Goal: Task Accomplishment & Management: Manage account settings

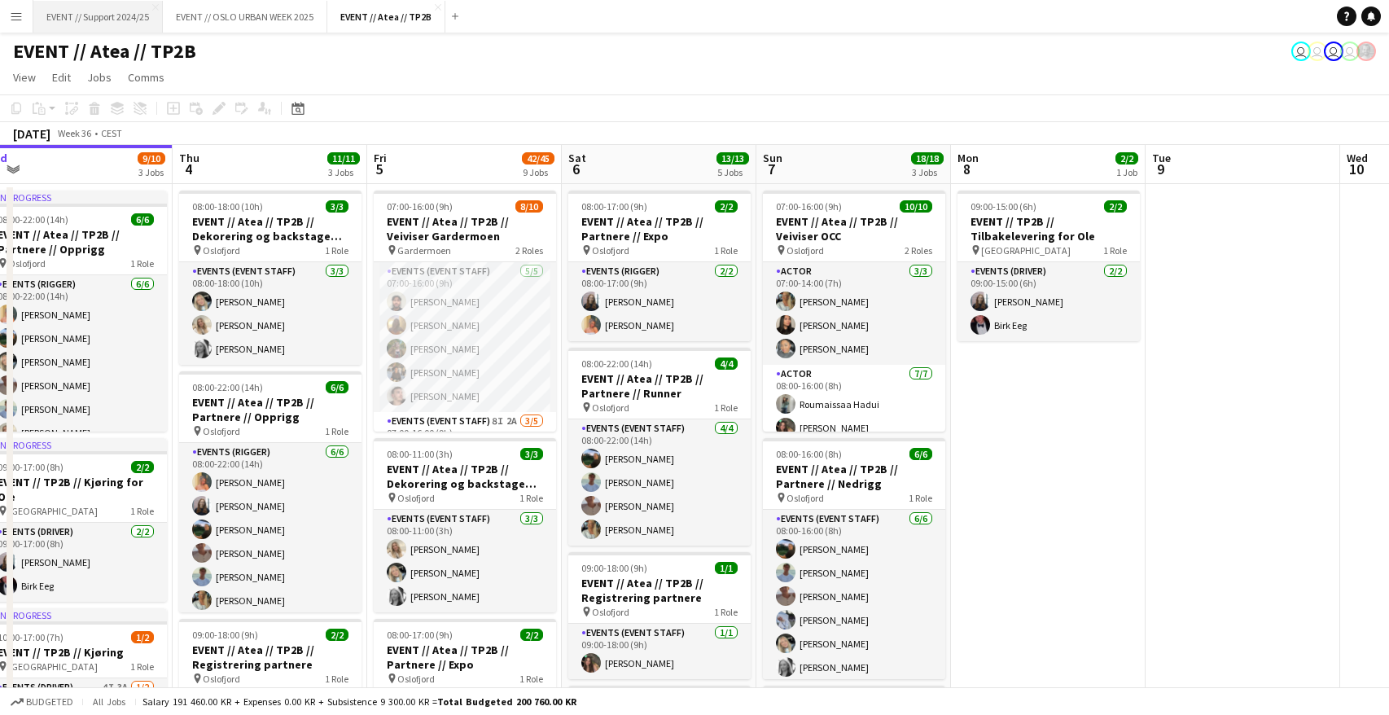
click at [81, 21] on button "EVENT // Support 2024/25 Close" at bounding box center [97, 17] width 129 height 32
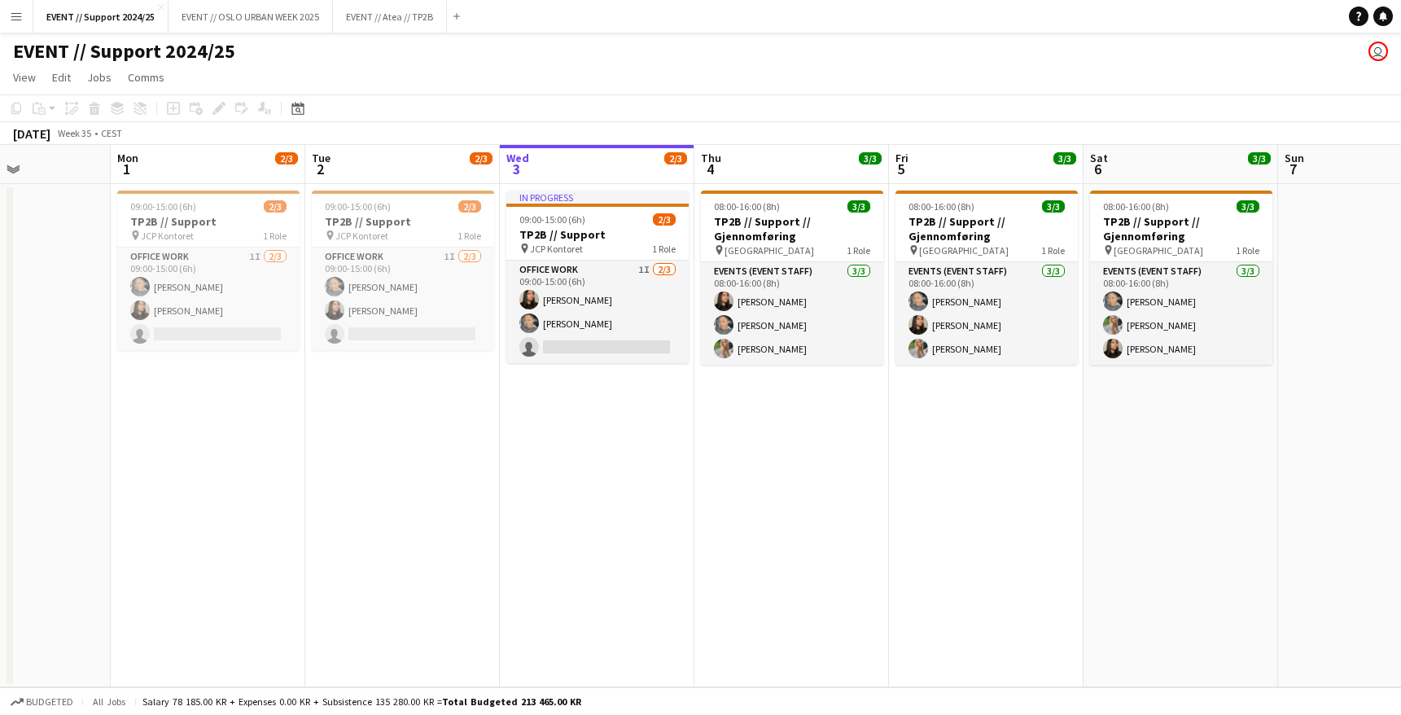
scroll to position [0, 474]
click at [770, 226] on h3 "TP2B // Support // Gjennomføring" at bounding box center [791, 228] width 182 height 29
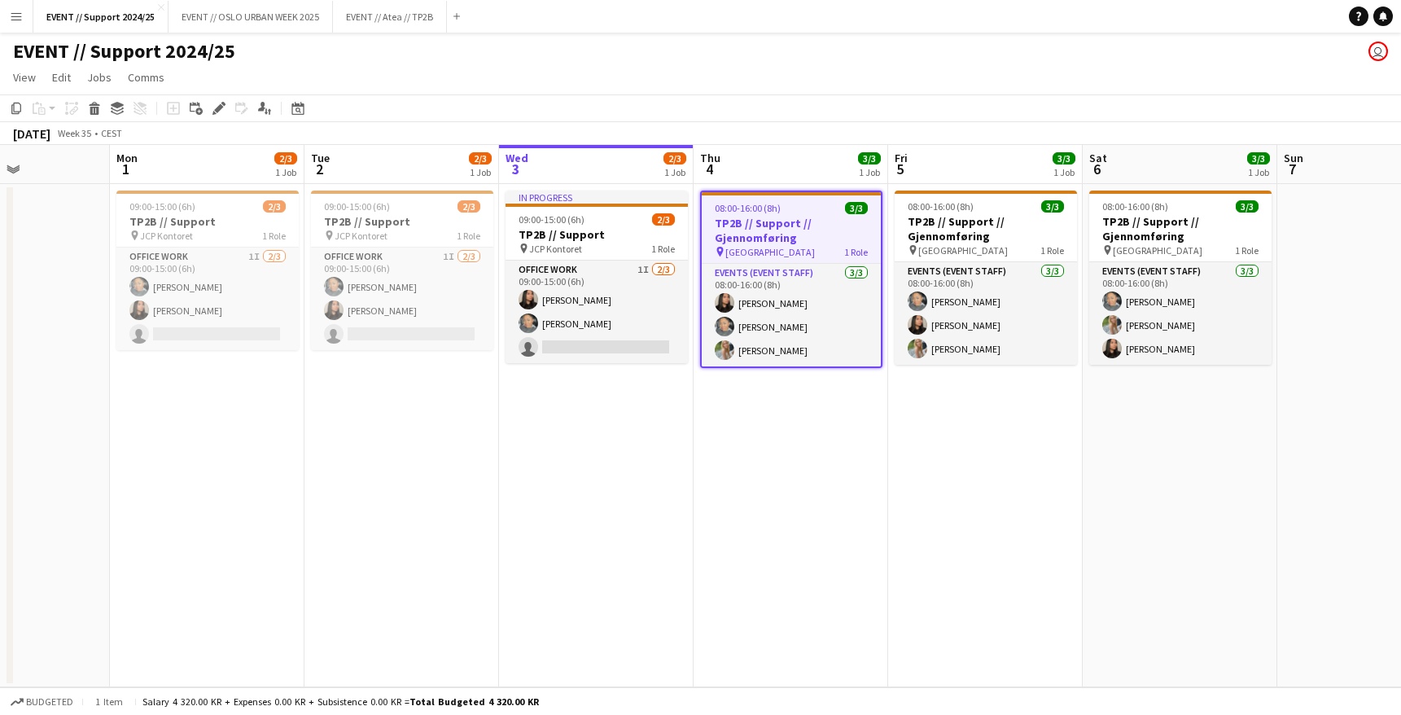
click at [757, 498] on app-date-cell "08:00-16:00 (8h) 3/3 TP2B // Support // Gjennomføring pin [GEOGRAPHIC_DATA] 1 R…" at bounding box center [791, 435] width 195 height 503
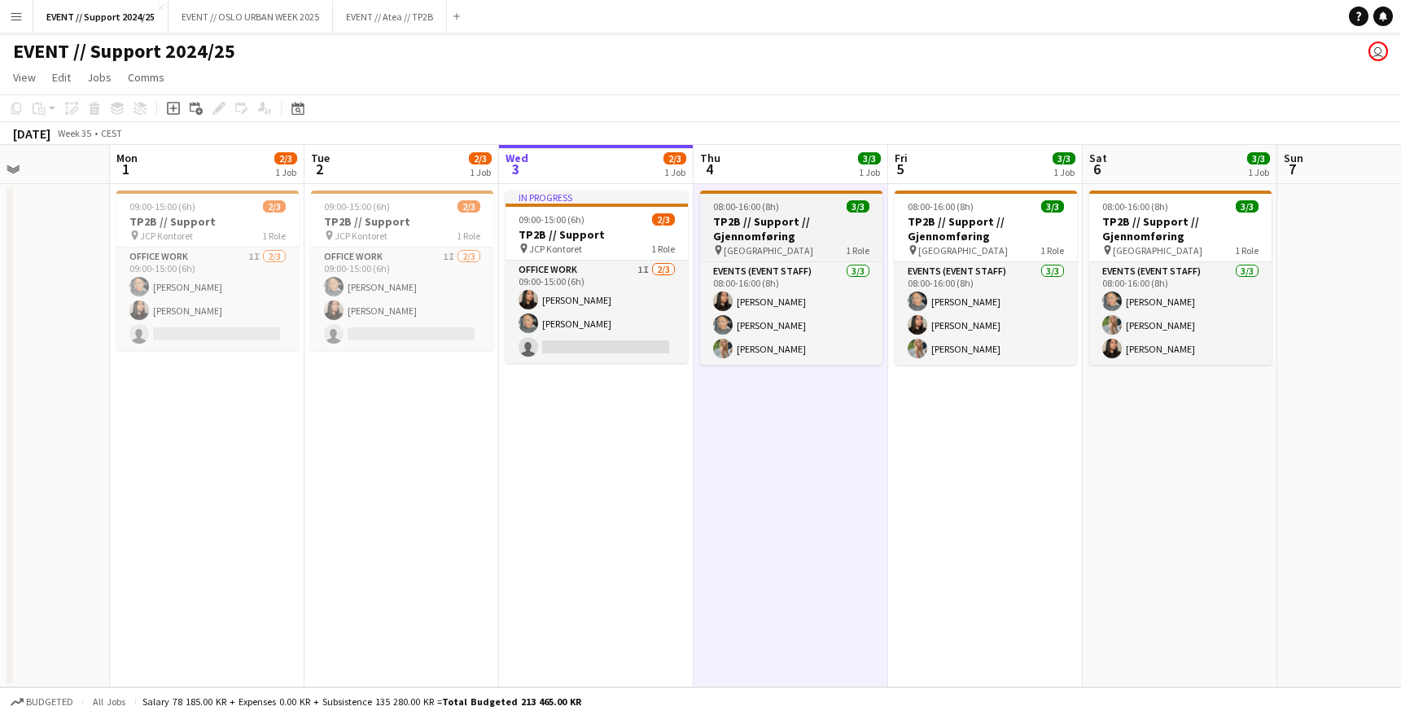
click at [779, 231] on h3 "TP2B // Support // Gjennomføring" at bounding box center [791, 228] width 182 height 29
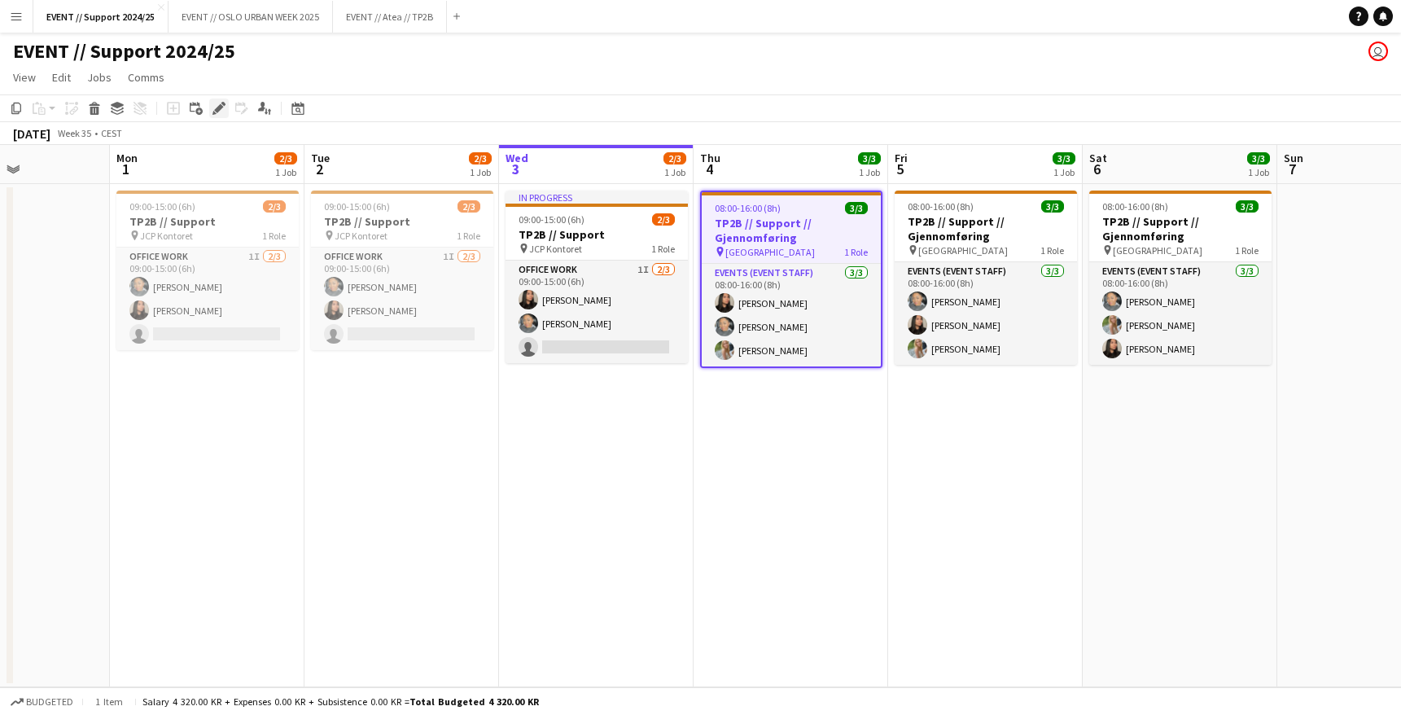
click at [212, 109] on div "Edit" at bounding box center [219, 109] width 20 height 20
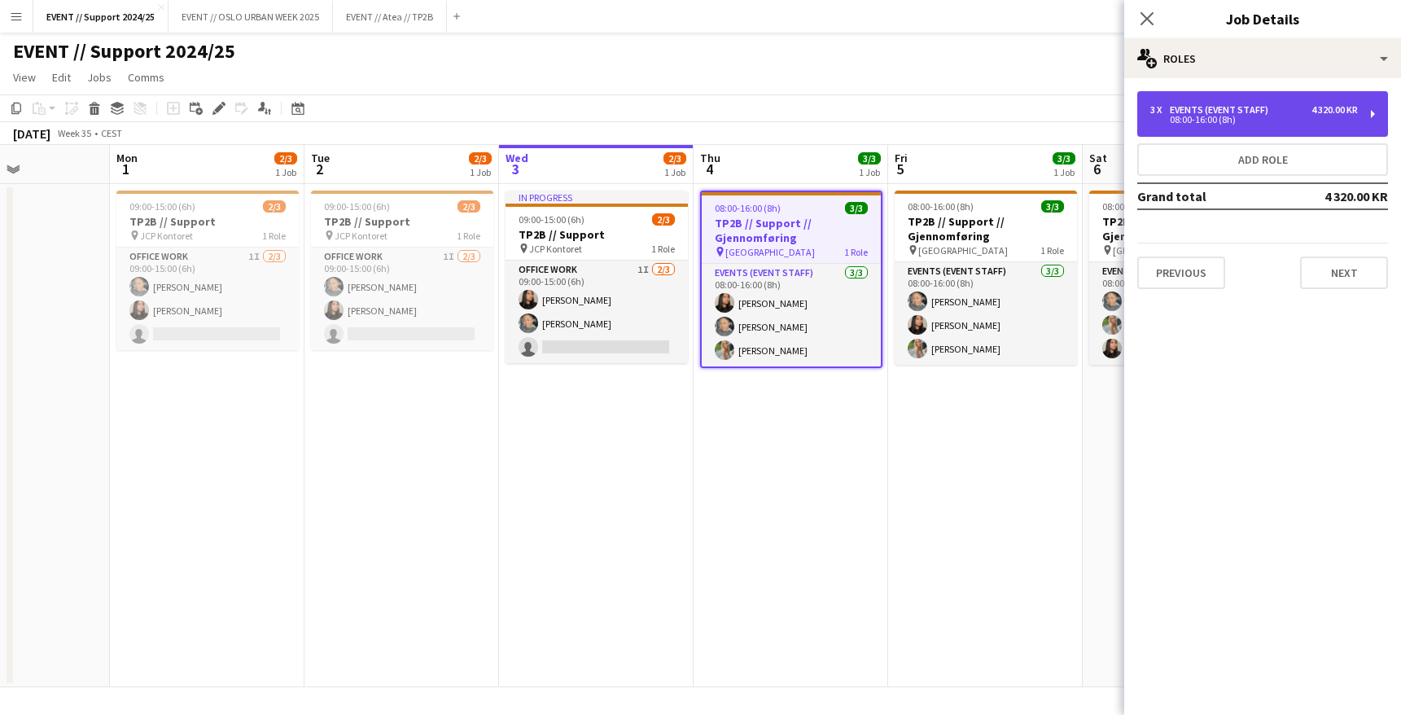
click at [1239, 112] on div "Events (Event Staff)" at bounding box center [1222, 109] width 105 height 11
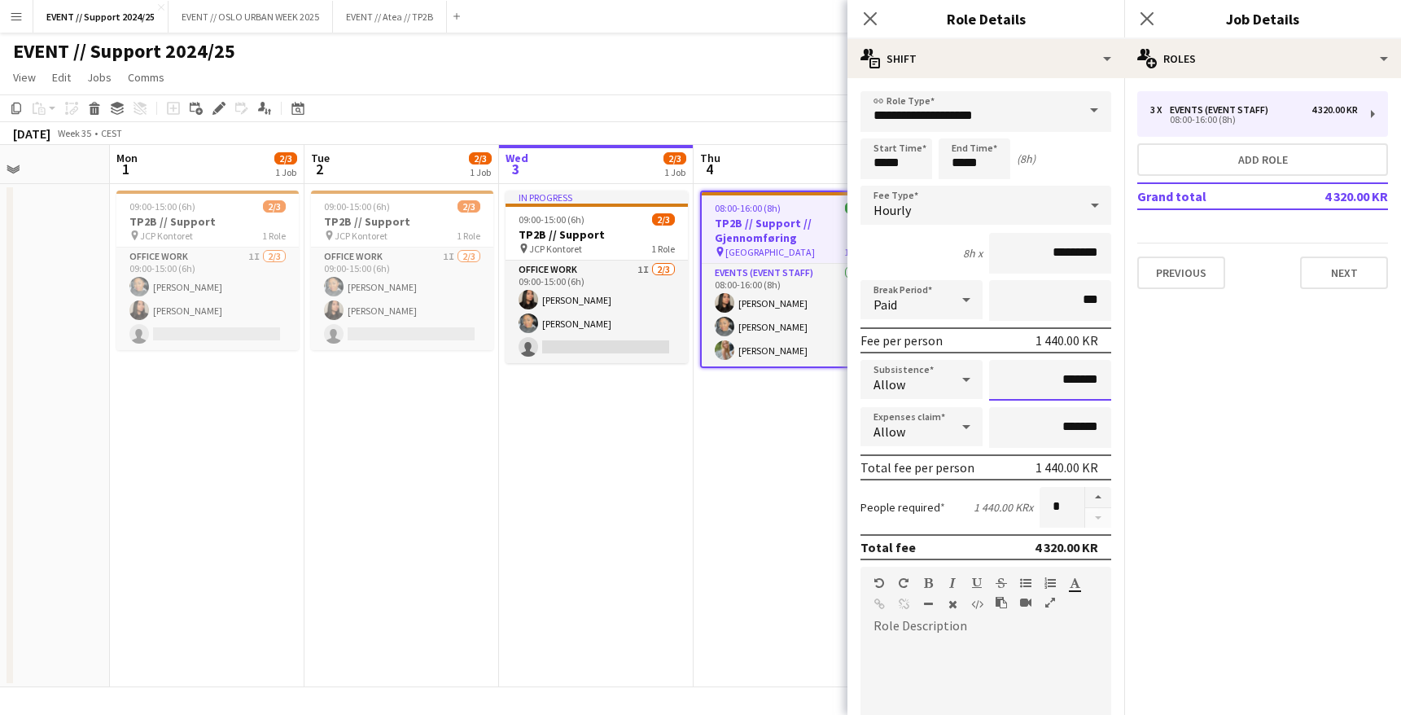
click at [1031, 368] on input "*******" at bounding box center [1050, 380] width 122 height 41
type input "*********"
click at [963, 381] on icon at bounding box center [967, 379] width 20 height 33
click at [963, 381] on div at bounding box center [700, 357] width 1401 height 715
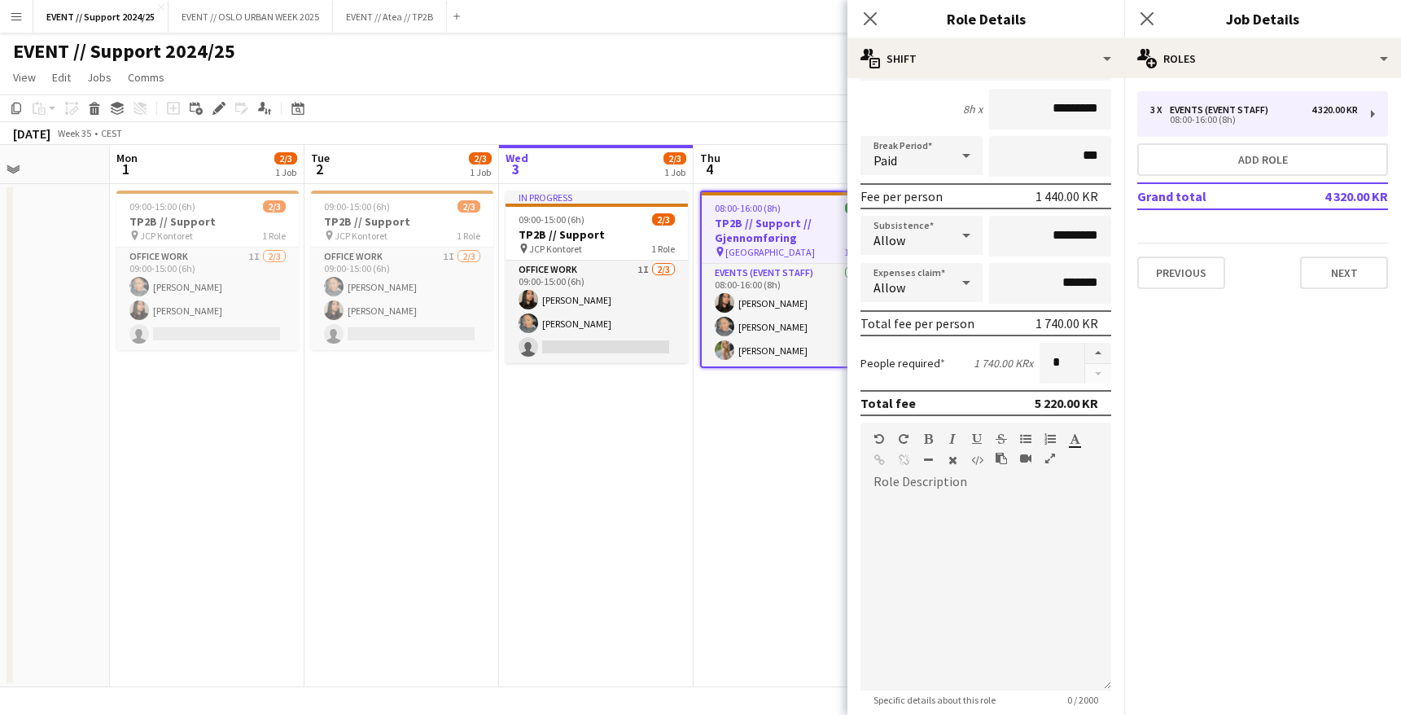
scroll to position [305, 0]
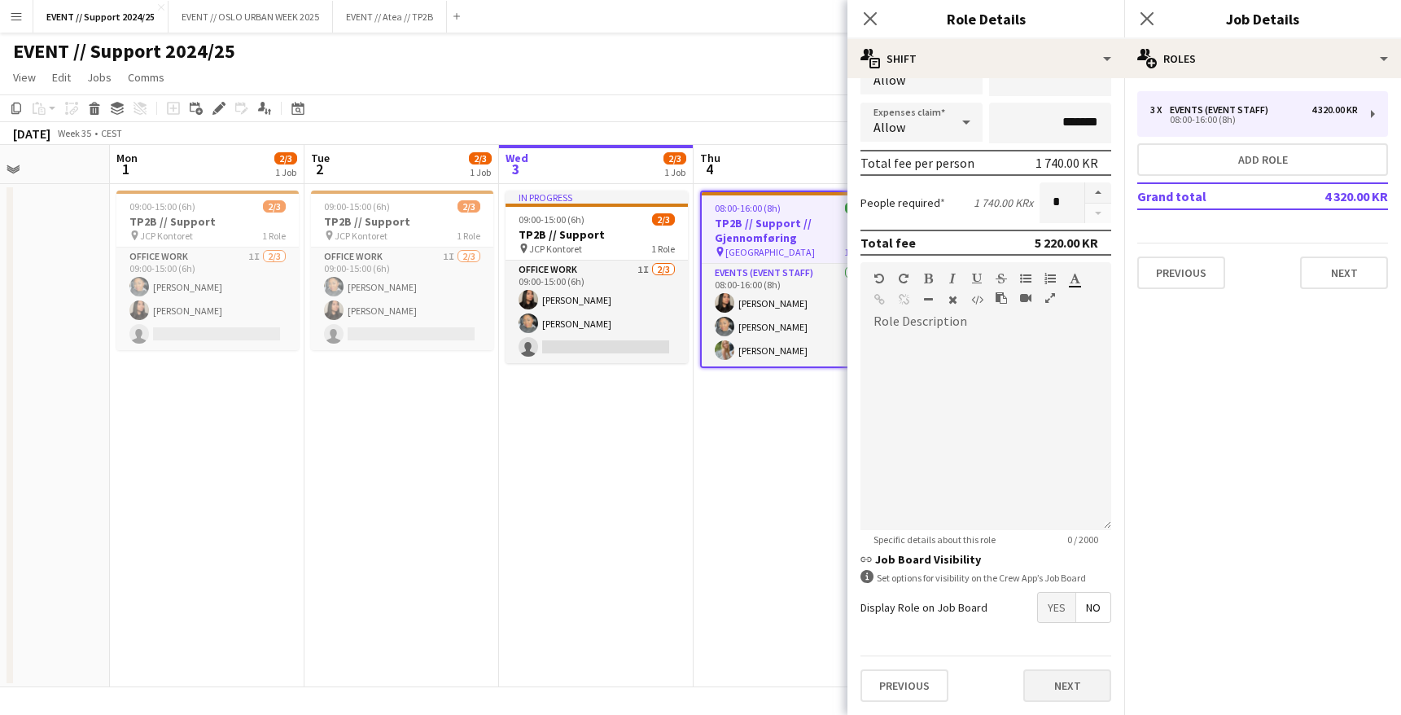
click at [1048, 685] on button "Next" at bounding box center [1068, 685] width 88 height 33
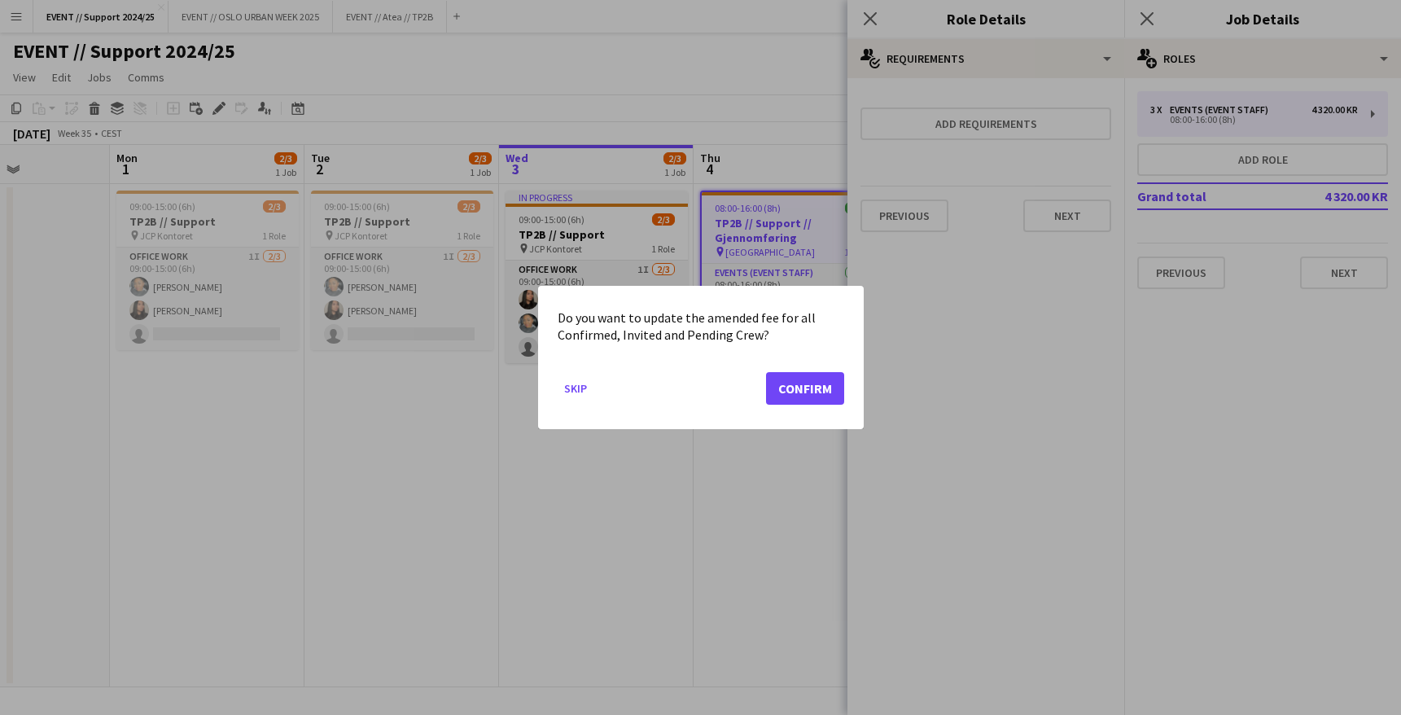
click at [815, 387] on button "Confirm" at bounding box center [805, 388] width 78 height 33
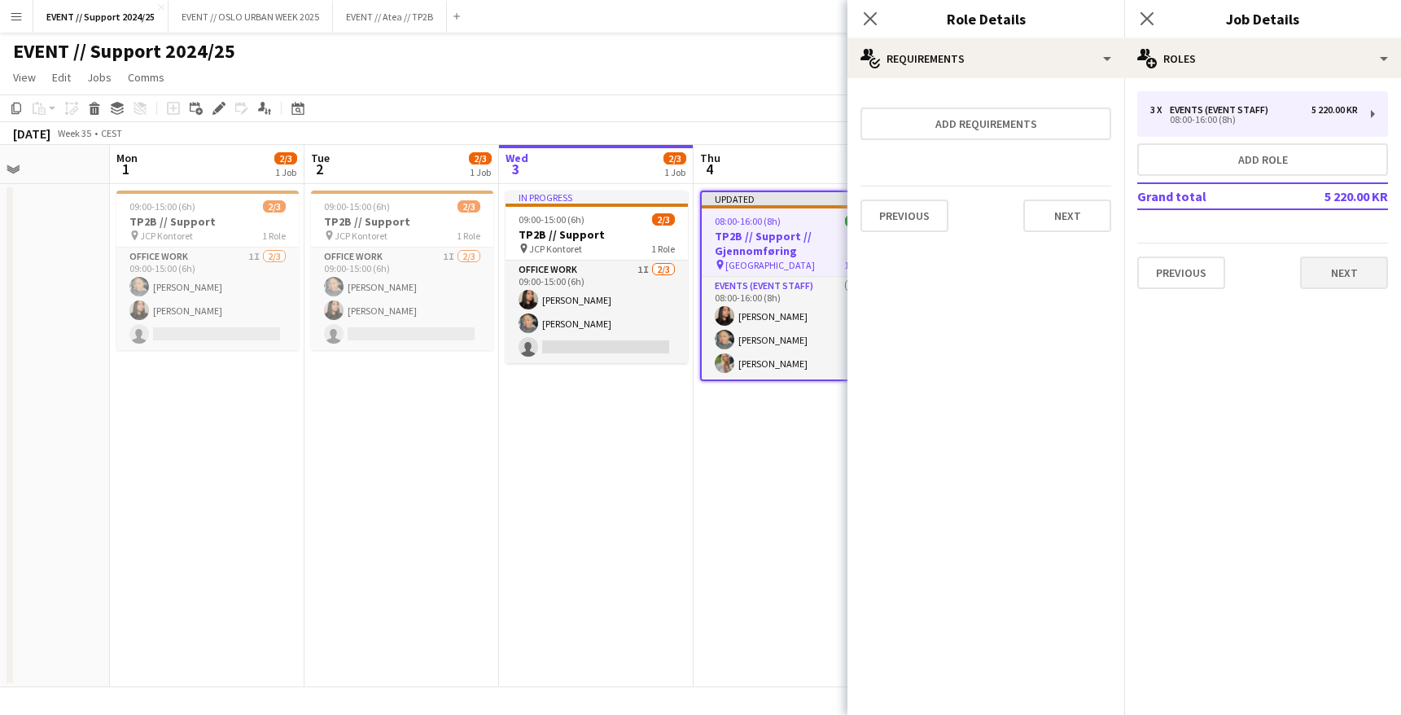
click at [1345, 270] on button "Next" at bounding box center [1344, 273] width 88 height 33
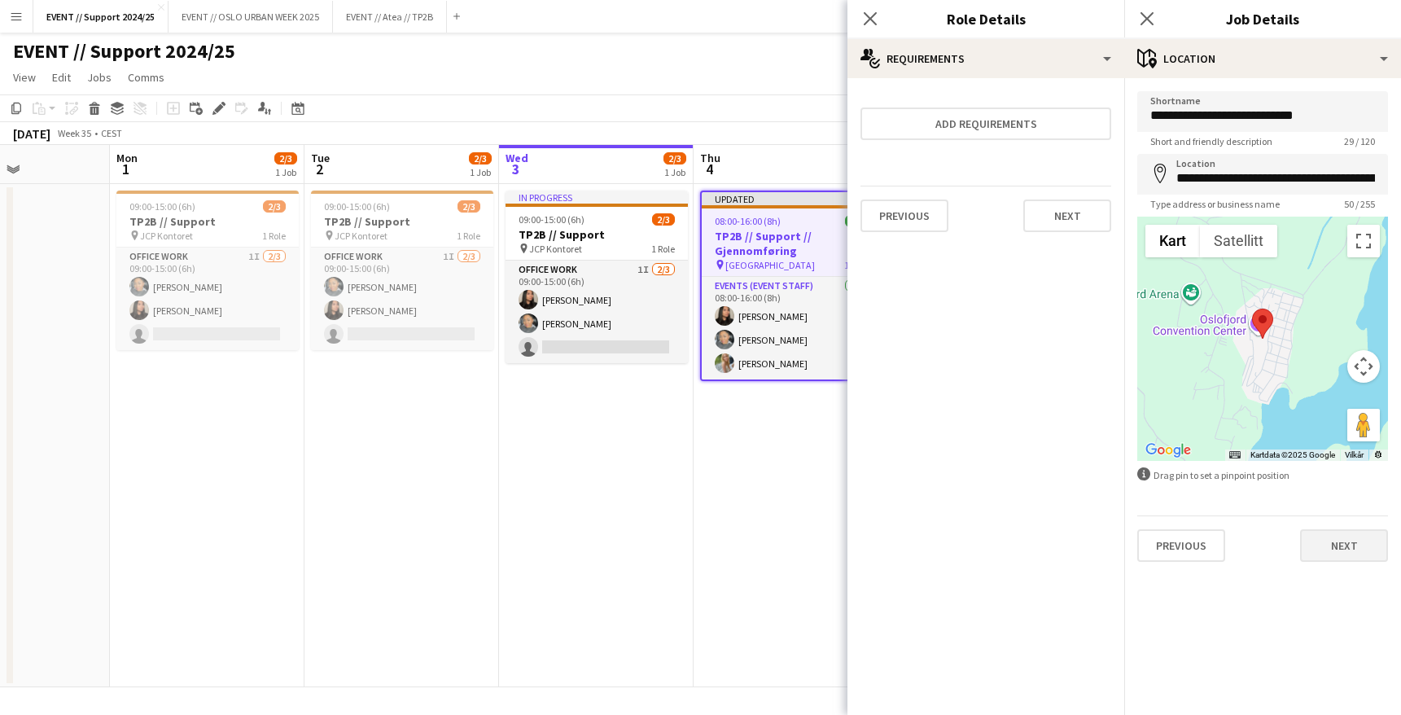
click at [1361, 543] on button "Next" at bounding box center [1344, 545] width 88 height 33
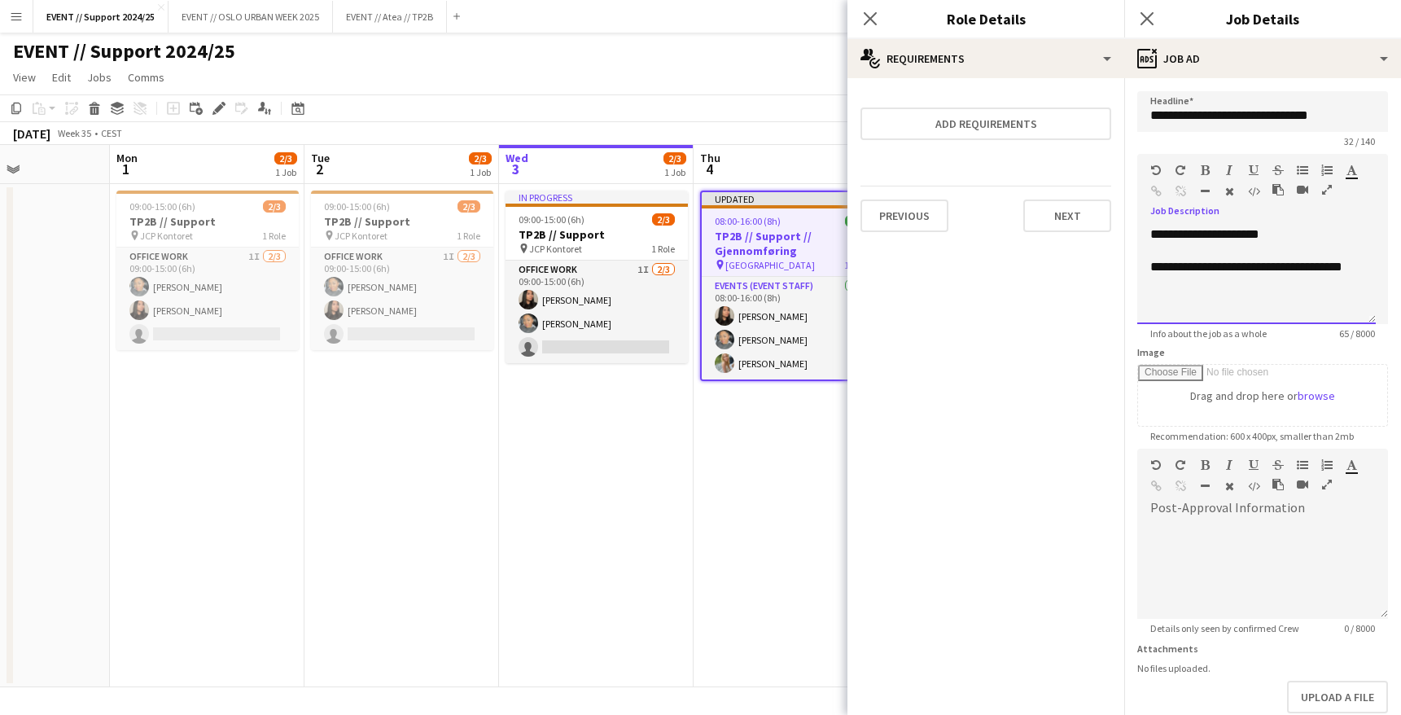
click at [1279, 234] on div "**********" at bounding box center [1257, 275] width 239 height 98
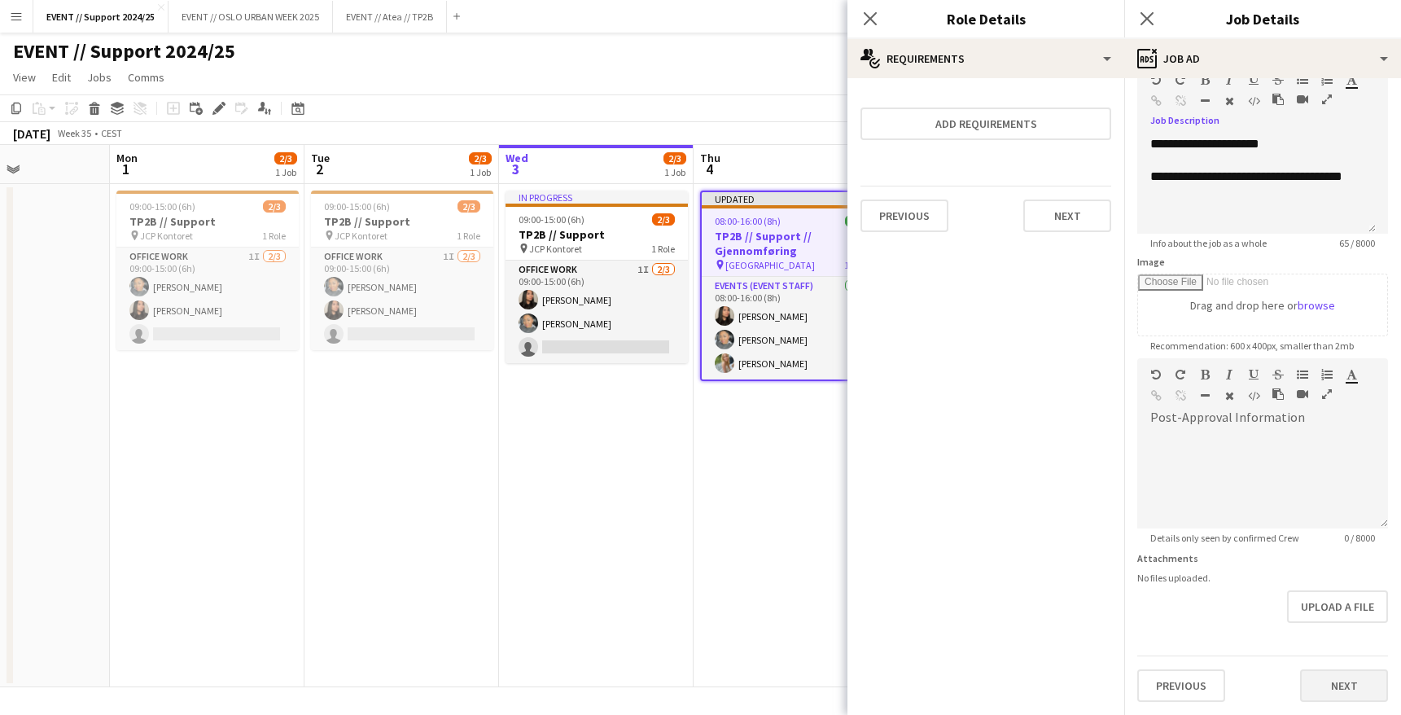
click at [1351, 689] on button "Next" at bounding box center [1344, 685] width 88 height 33
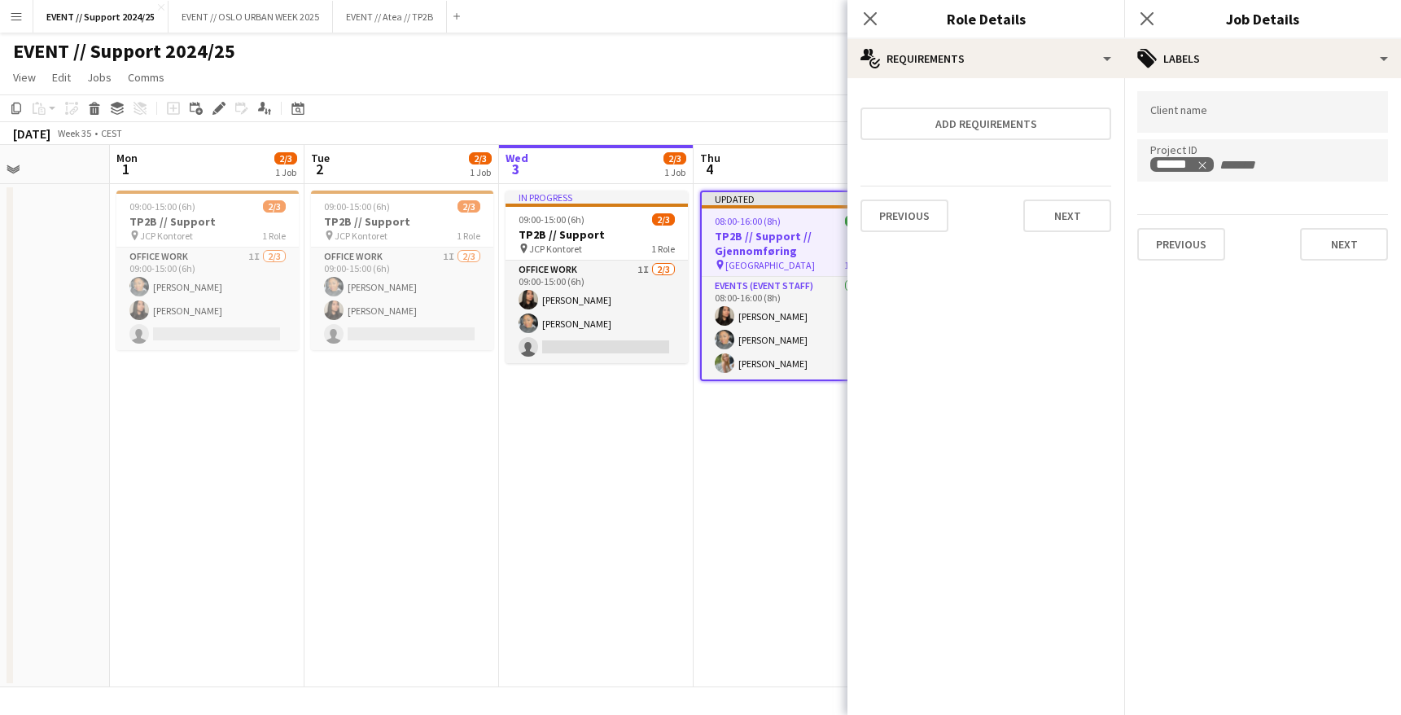
scroll to position [0, 0]
click at [1339, 235] on button "Next" at bounding box center [1344, 244] width 88 height 33
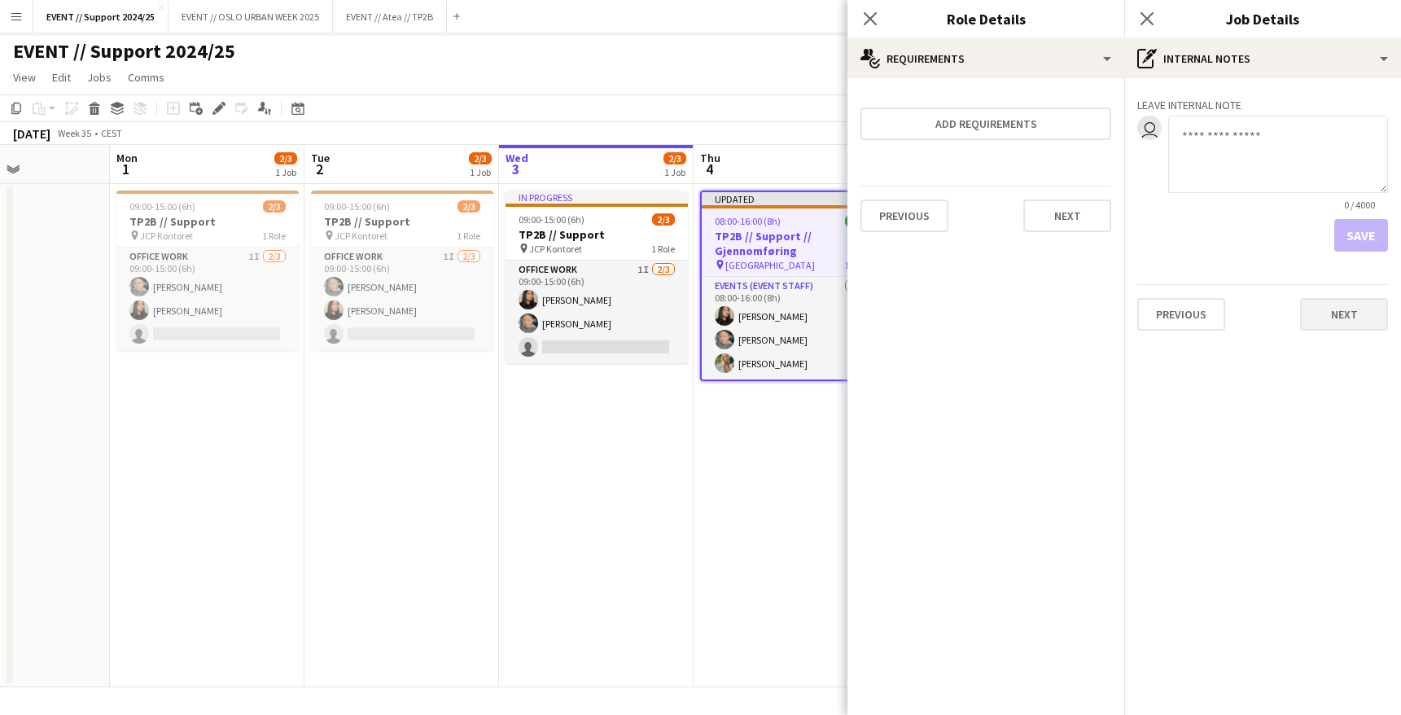
click at [1351, 314] on button "Next" at bounding box center [1344, 314] width 88 height 33
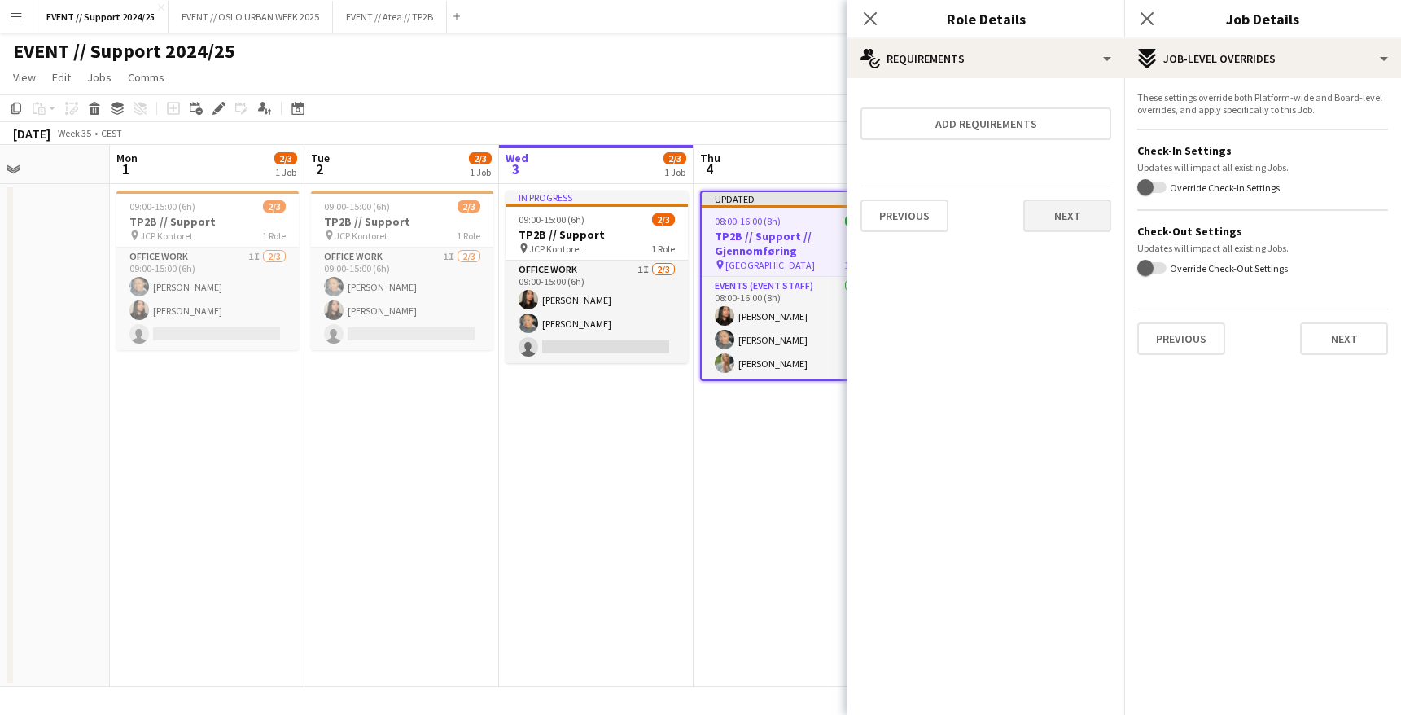
click at [1073, 217] on button "Next" at bounding box center [1068, 216] width 88 height 33
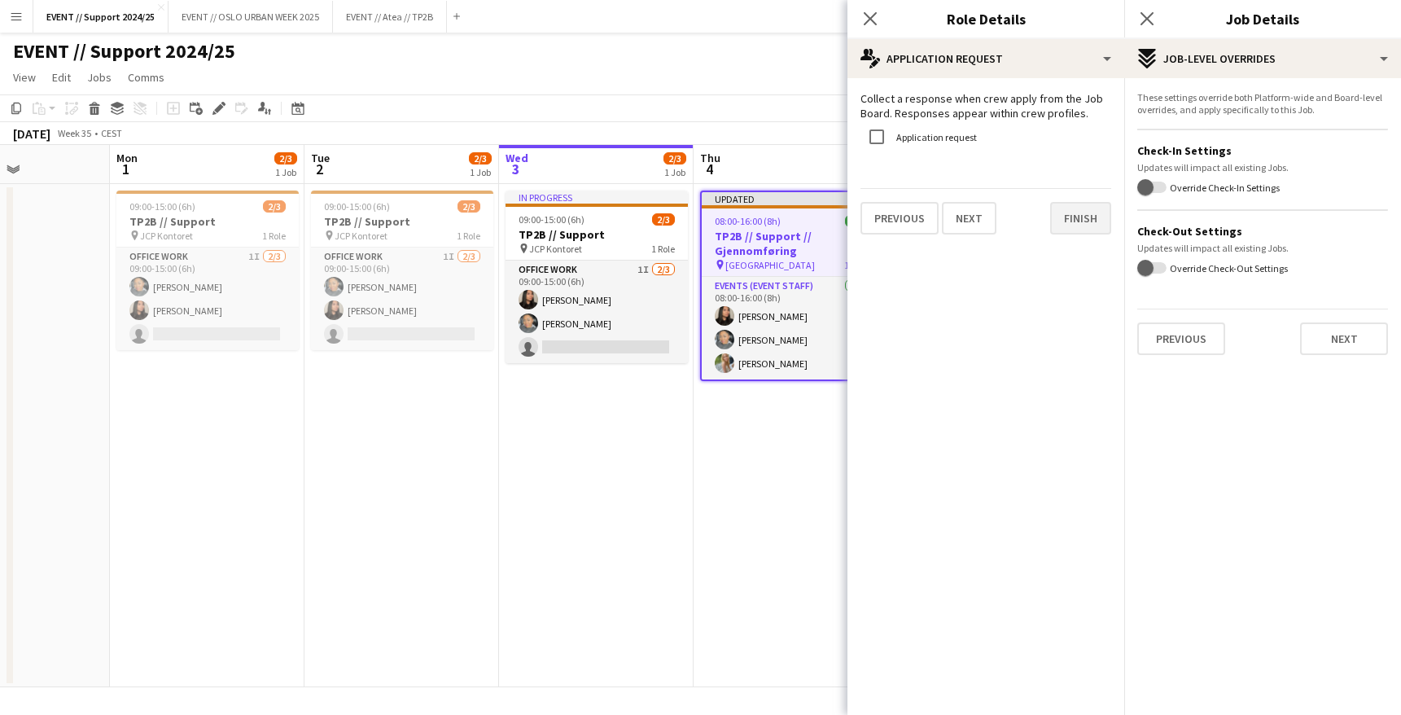
click at [1075, 220] on button "Finish" at bounding box center [1080, 218] width 61 height 33
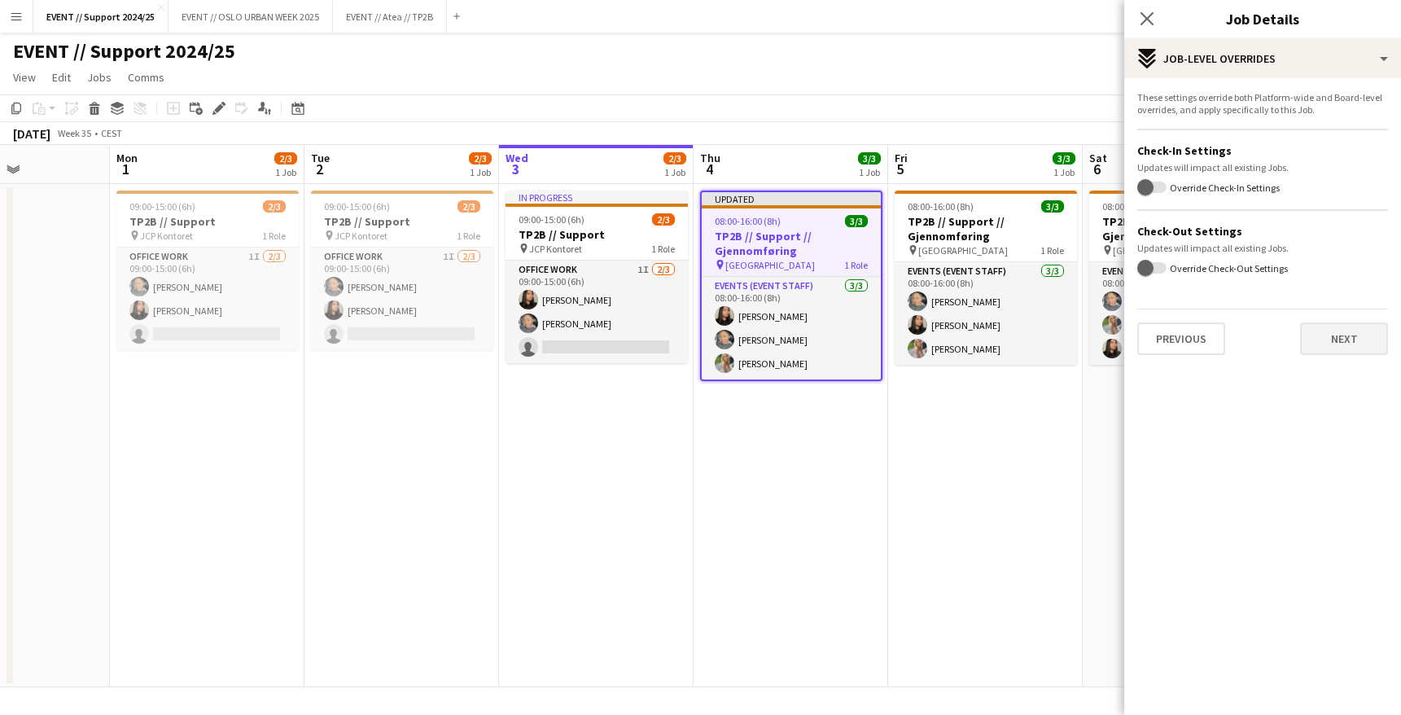
click at [1338, 341] on button "Next" at bounding box center [1344, 338] width 88 height 33
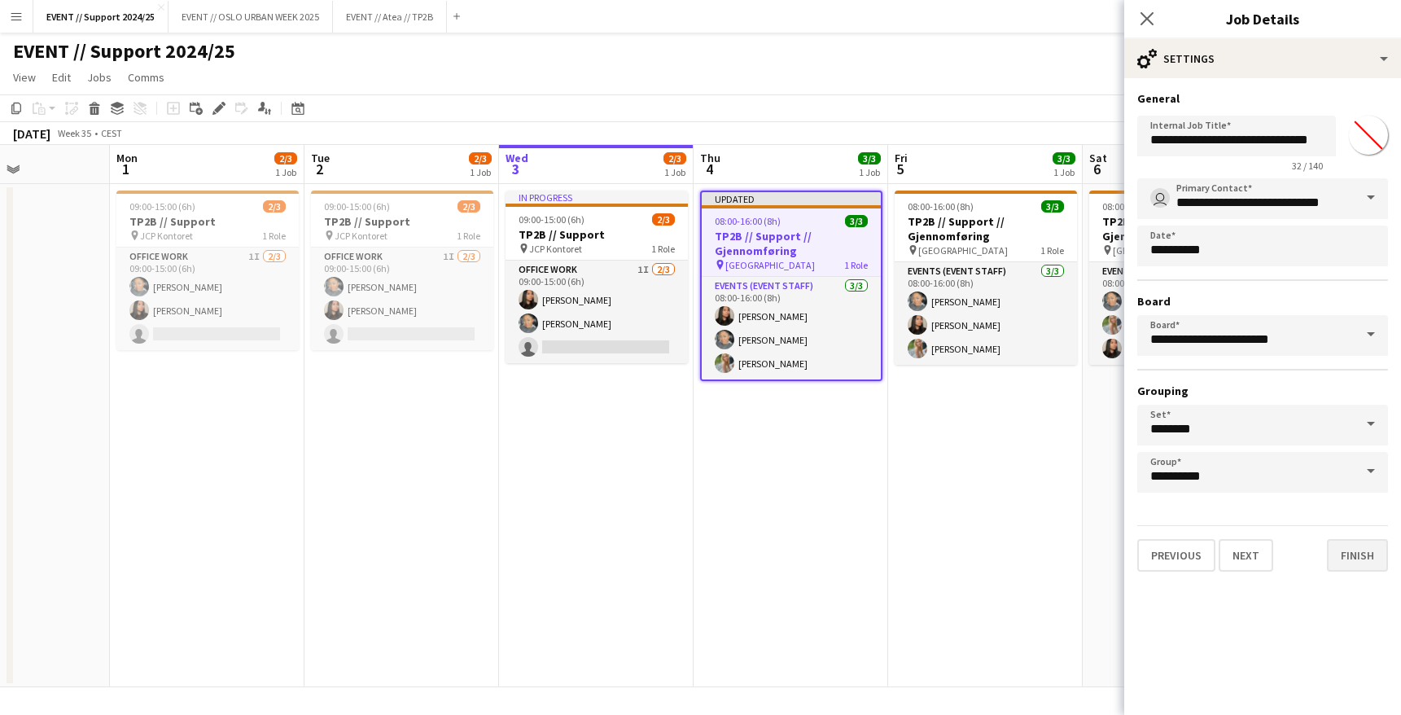
click at [1357, 551] on button "Finish" at bounding box center [1357, 555] width 61 height 33
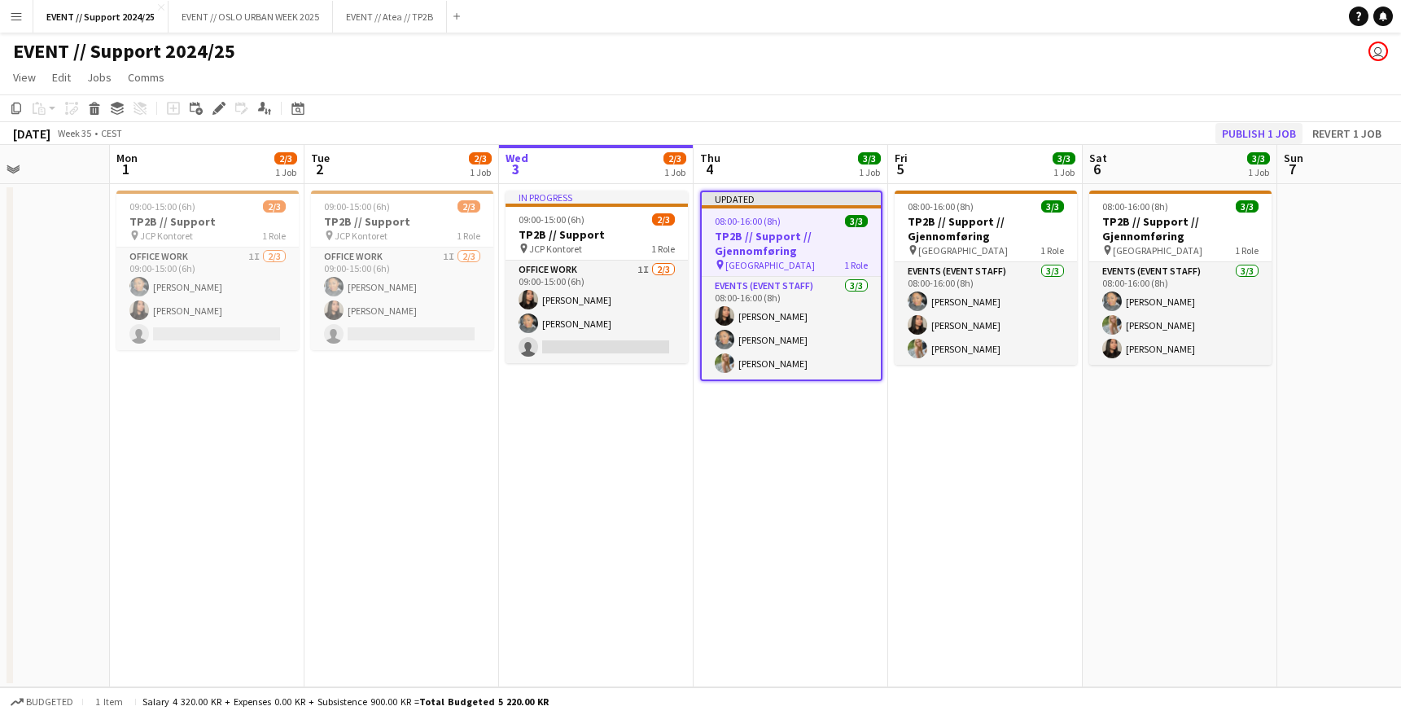
click at [1255, 143] on button "Publish 1 job" at bounding box center [1259, 133] width 87 height 21
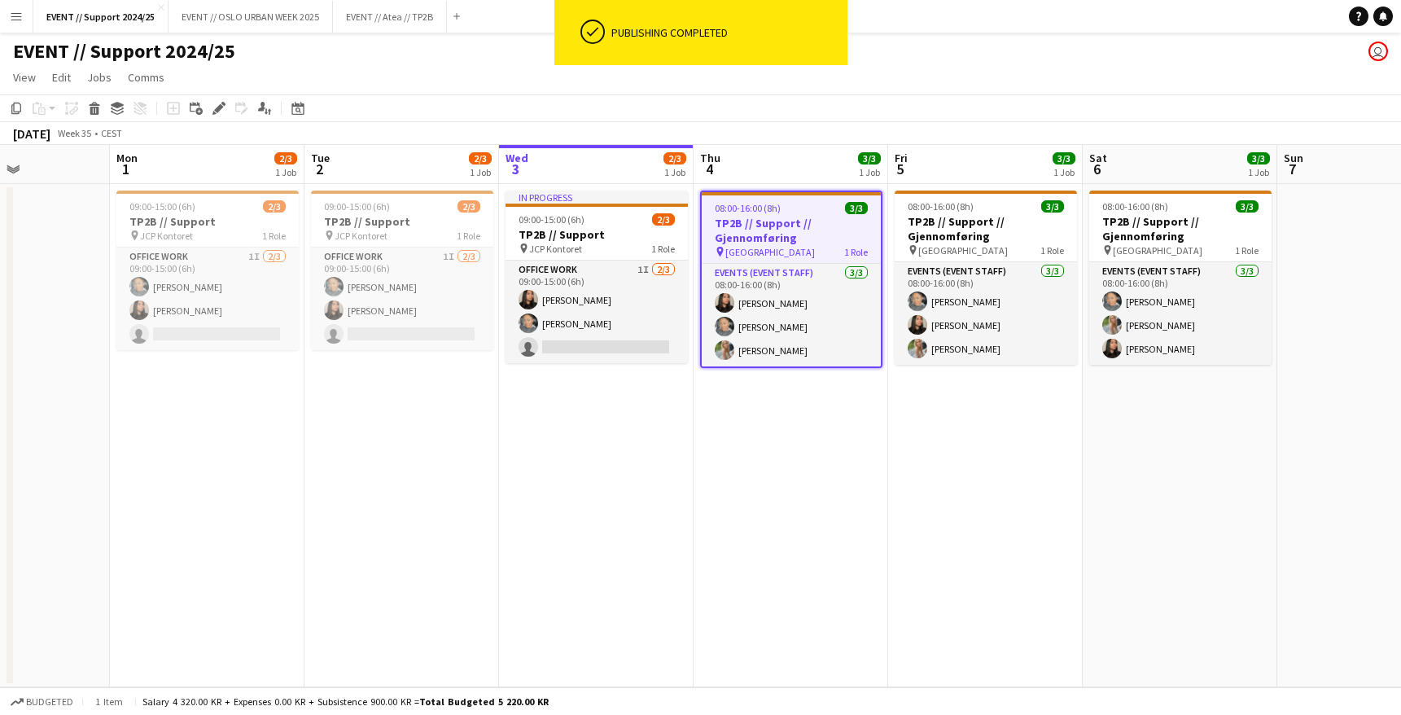
click at [744, 461] on app-date-cell "08:00-16:00 (8h) 3/3 TP2B // Support // Gjennomføring pin [GEOGRAPHIC_DATA] 1 R…" at bounding box center [791, 435] width 195 height 503
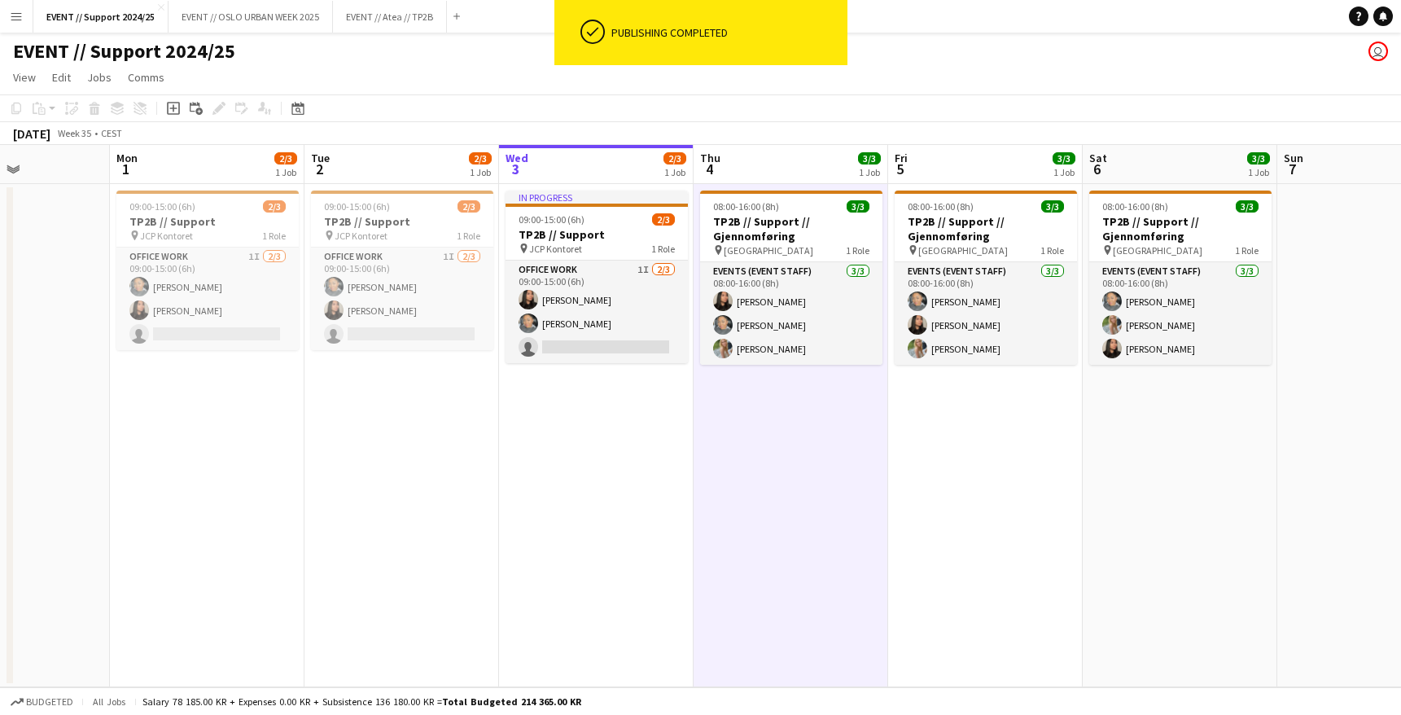
click at [958, 433] on app-date-cell "08:00-16:00 (8h) 3/3 TP2B // Support // Gjennomføring pin [GEOGRAPHIC_DATA] 1 R…" at bounding box center [985, 435] width 195 height 503
